Goal: Task Accomplishment & Management: Complete application form

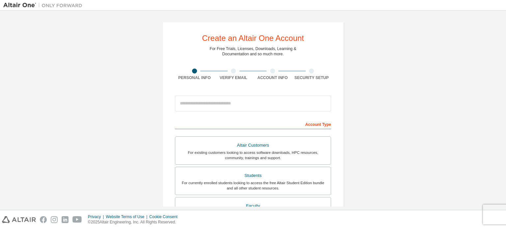
click at [355, 74] on div "Create an Altair One Account For Free Trials, Licenses, Downloads, Learning & D…" at bounding box center [253, 188] width 500 height 349
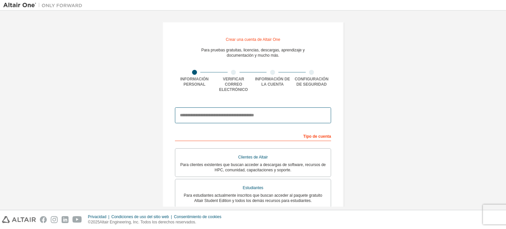
click at [218, 109] on input "email" at bounding box center [253, 115] width 156 height 16
type input "**********"
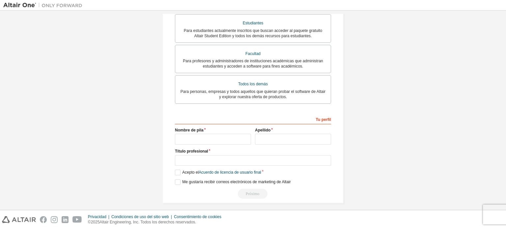
scroll to position [66, 0]
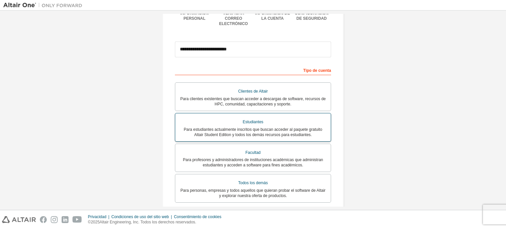
click at [268, 127] on font "Para estudiantes actualmente inscritos que buscan acceder al paquete gratuito A…" at bounding box center [253, 132] width 138 height 10
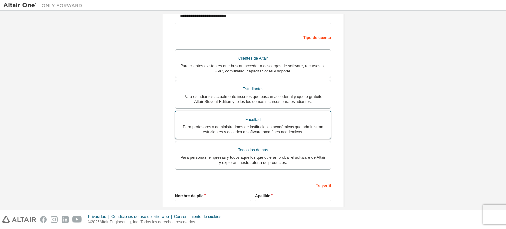
click at [286, 118] on div "Facultad" at bounding box center [253, 120] width 148 height 10
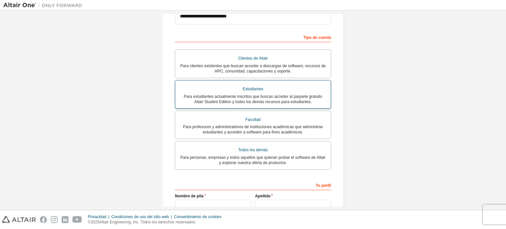
click at [282, 87] on div "Estudiantes" at bounding box center [253, 89] width 148 height 10
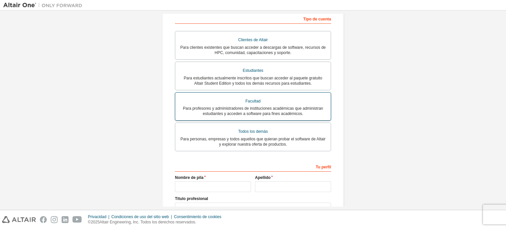
scroll to position [132, 0]
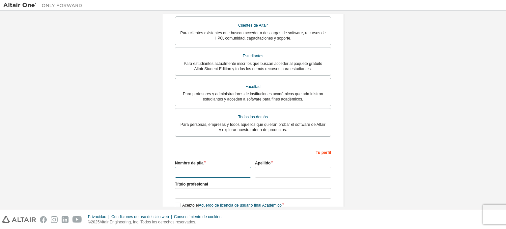
click at [208, 173] on input "text" at bounding box center [213, 172] width 76 height 11
type input "**********"
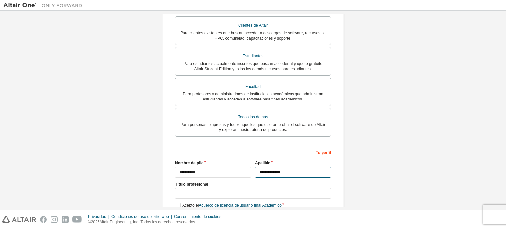
scroll to position [165, 0]
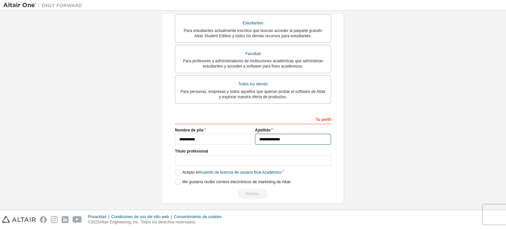
type input "**********"
click at [186, 155] on input "text" at bounding box center [253, 160] width 156 height 11
type input "**********"
click at [175, 170] on label "Acepto el Acuerdo de licencia de usuario final Académico" at bounding box center [228, 173] width 107 height 6
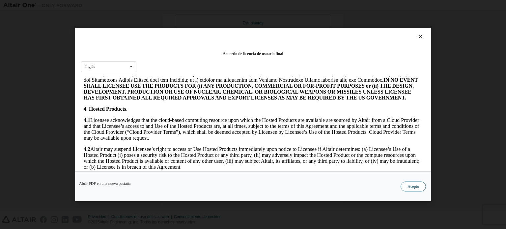
scroll to position [495, 0]
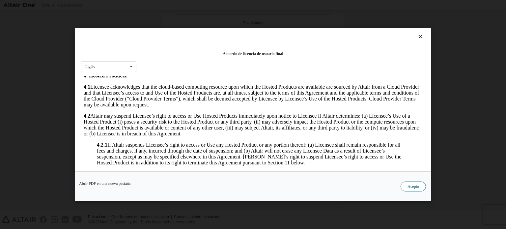
click at [420, 185] on button "Acepto" at bounding box center [413, 187] width 25 height 10
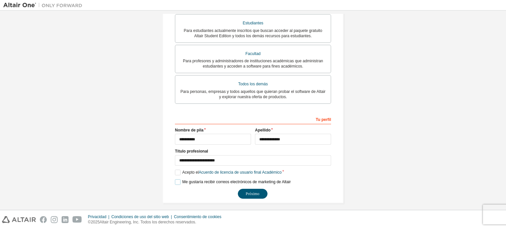
click at [175, 179] on label "Me gustaría recibir correos electrónicos de marketing de Altair" at bounding box center [233, 182] width 116 height 6
drag, startPoint x: 252, startPoint y: 190, endPoint x: 223, endPoint y: 113, distance: 81.5
click at [223, 114] on div "**********" at bounding box center [253, 156] width 156 height 85
click at [218, 114] on div "Tu perfil" at bounding box center [253, 119] width 156 height 11
click at [249, 189] on button "Próximo" at bounding box center [253, 194] width 30 height 10
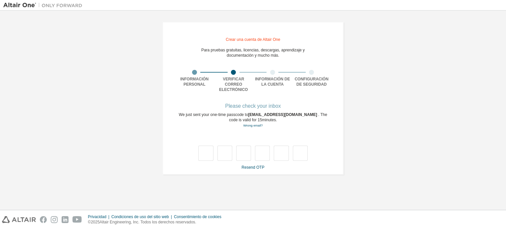
scroll to position [0, 0]
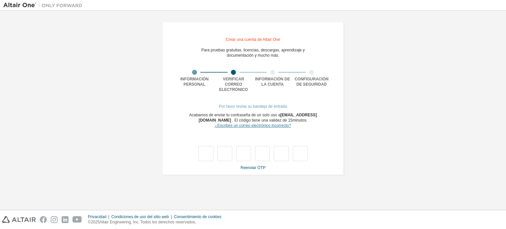
type input "*"
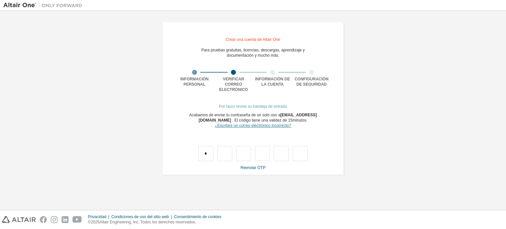
type input "*"
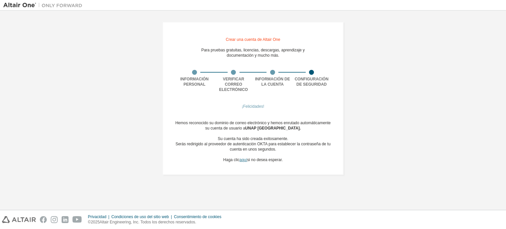
click at [246, 158] on font "aquí" at bounding box center [244, 160] width 8 height 5
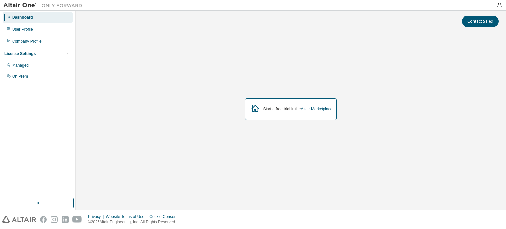
click at [373, 64] on div "Start a free trial in the Altair Marketplace" at bounding box center [291, 109] width 424 height 149
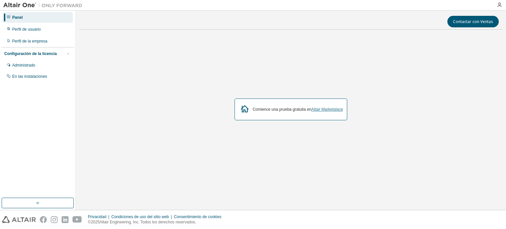
click at [329, 110] on font "Altair Marketplace" at bounding box center [328, 109] width 32 height 5
